Goal: Task Accomplishment & Management: Use online tool/utility

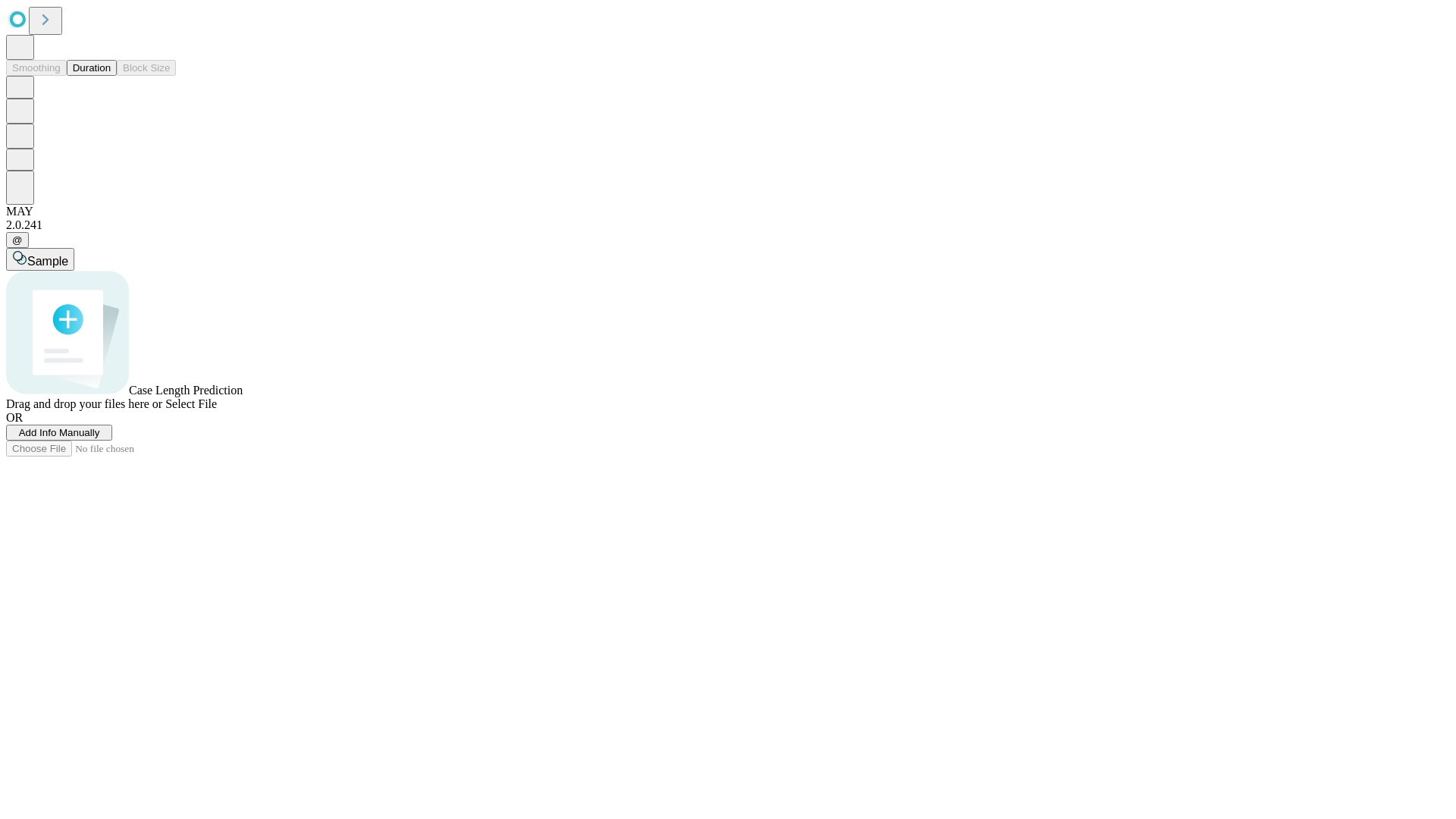
click at [111, 76] on button "Duration" at bounding box center [91, 68] width 50 height 16
click at [217, 410] on span "Select File" at bounding box center [191, 403] width 52 height 13
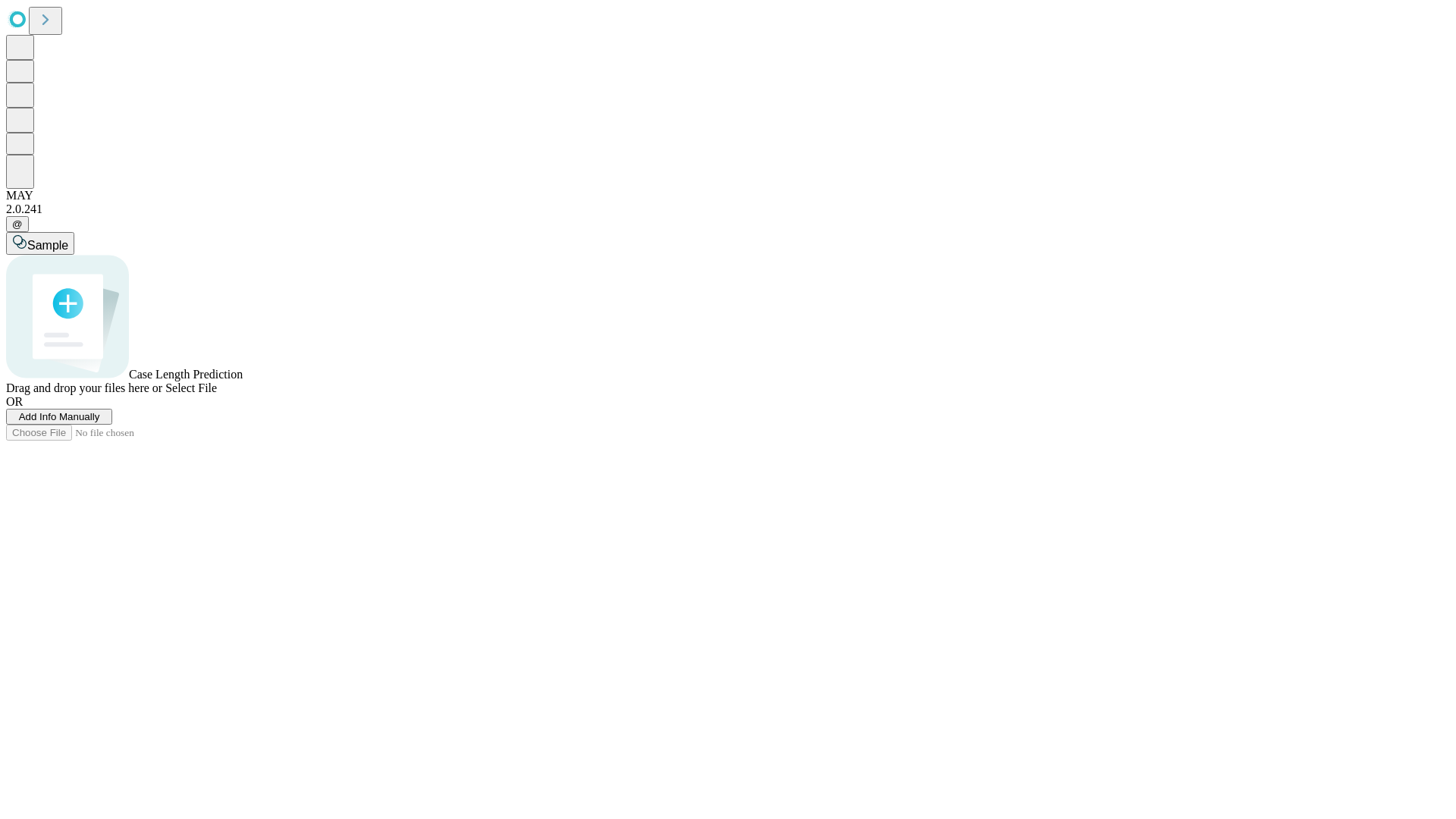
click at [217, 394] on span "Select File" at bounding box center [191, 387] width 52 height 13
